Goal: Use online tool/utility

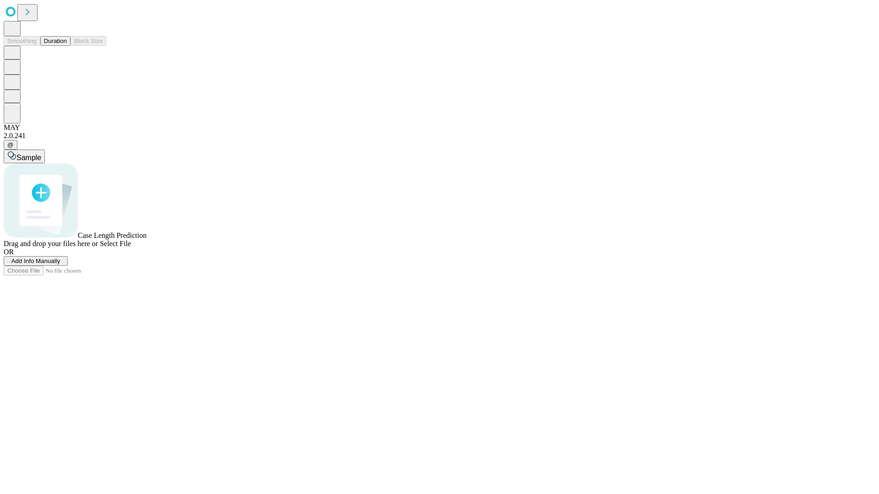
click at [131, 248] on span "Select File" at bounding box center [115, 244] width 31 height 8
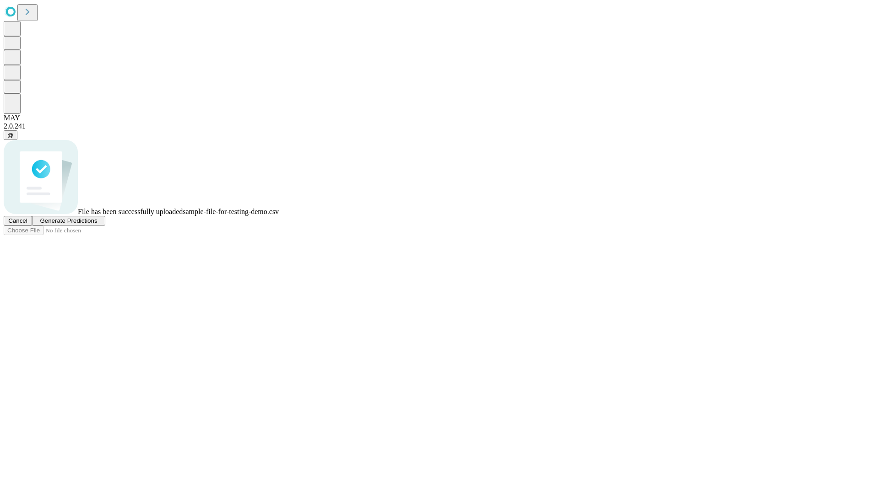
click at [97, 224] on span "Generate Predictions" at bounding box center [68, 220] width 57 height 7
